Goal: Check status

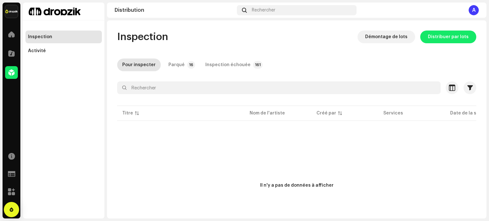
click at [314, 62] on div "Pour inspecter Parqué 16 Inspection échouée 161" at bounding box center [296, 65] width 359 height 13
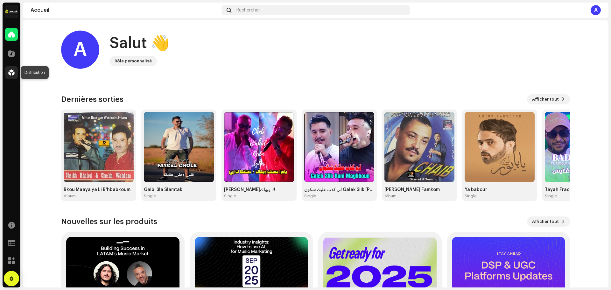
click at [12, 71] on span at bounding box center [11, 72] width 6 height 5
